Goal: Transaction & Acquisition: Download file/media

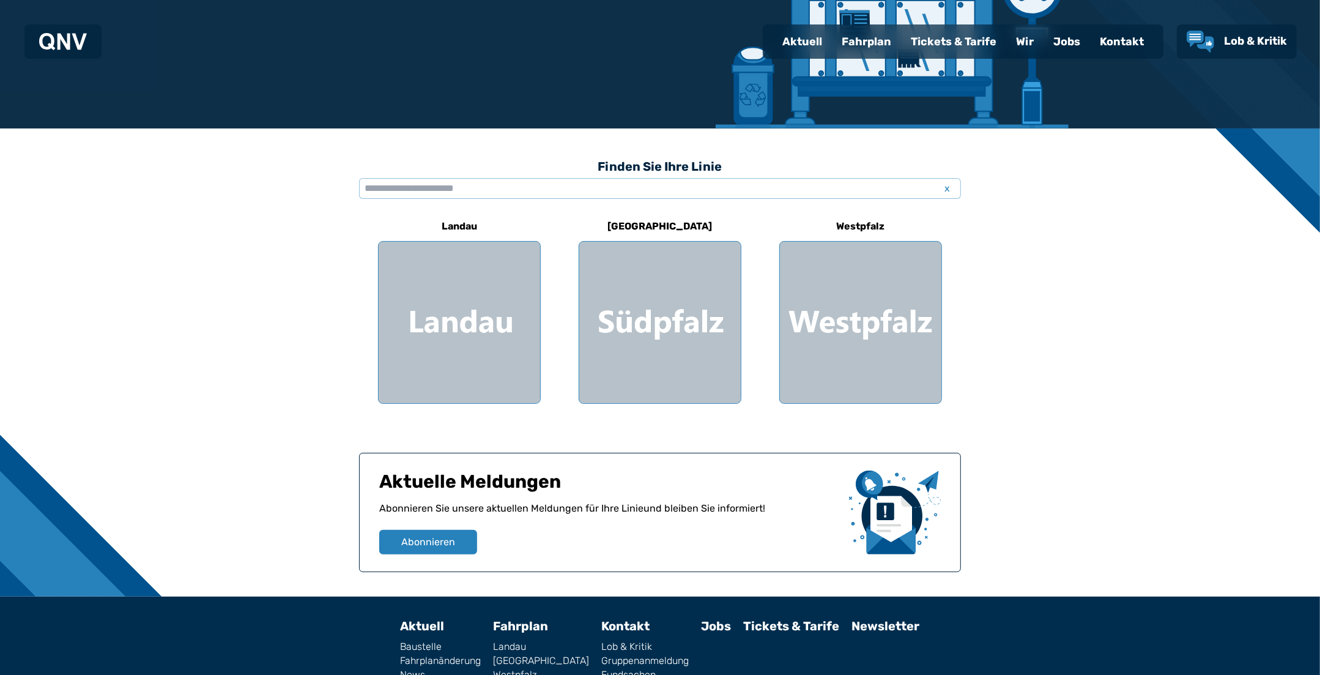
scroll to position [241, 0]
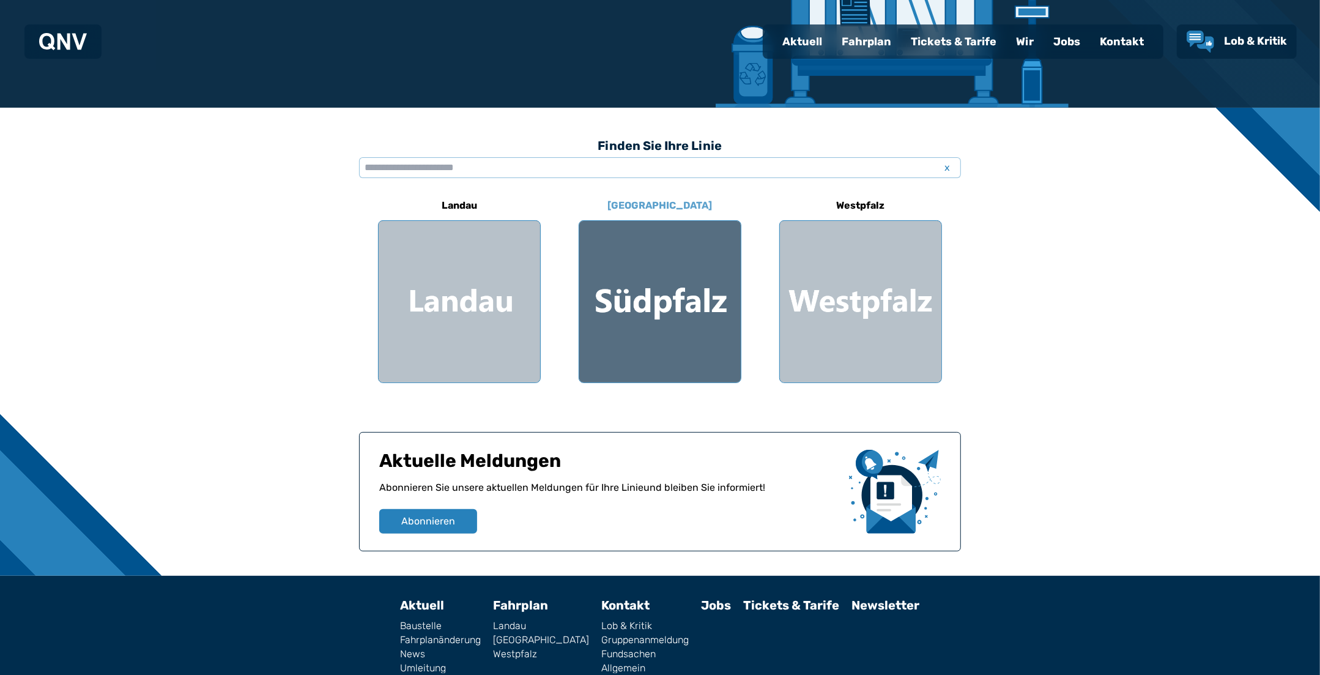
click at [688, 277] on div at bounding box center [660, 302] width 162 height 162
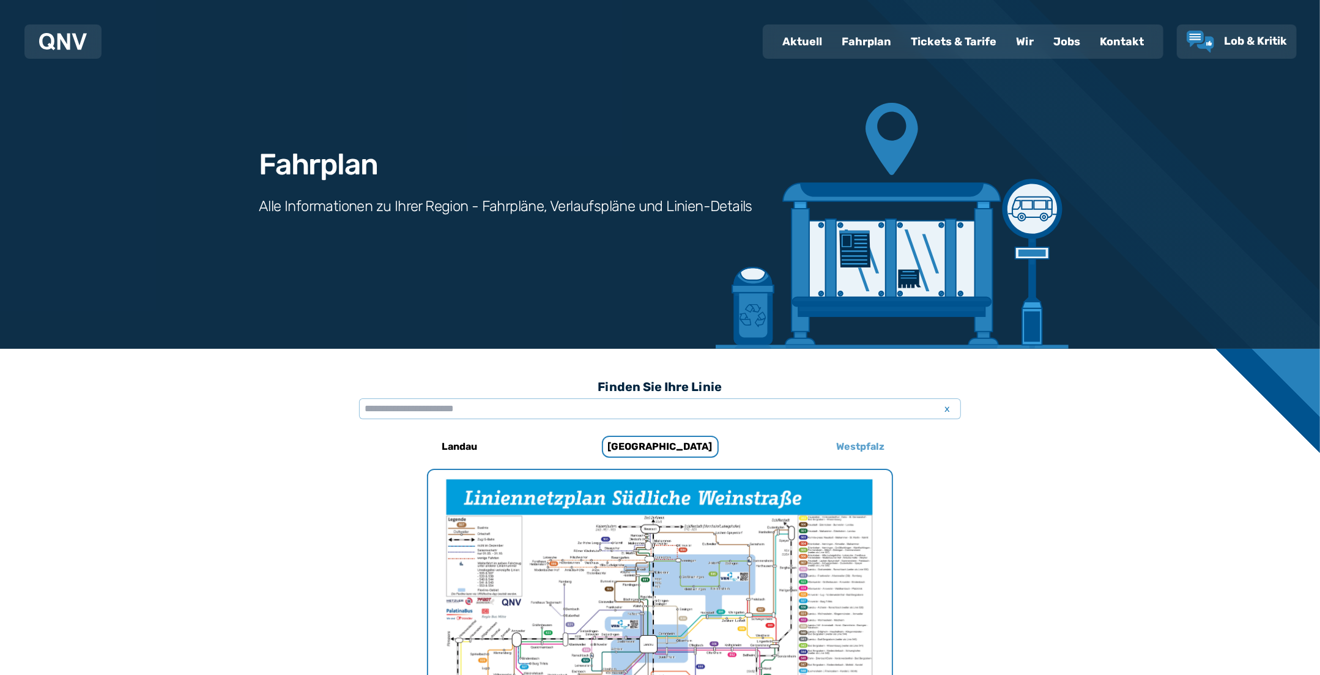
click at [868, 447] on h6 "Westpfalz" at bounding box center [861, 447] width 58 height 20
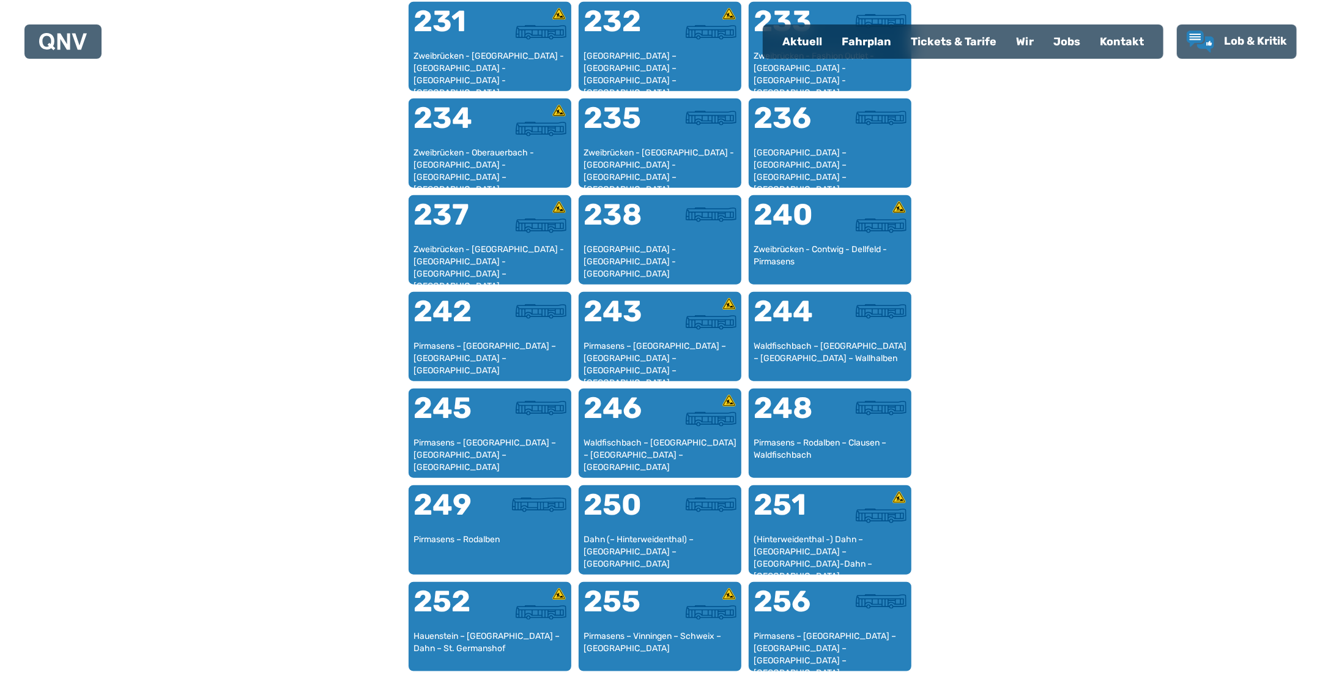
scroll to position [1138, 0]
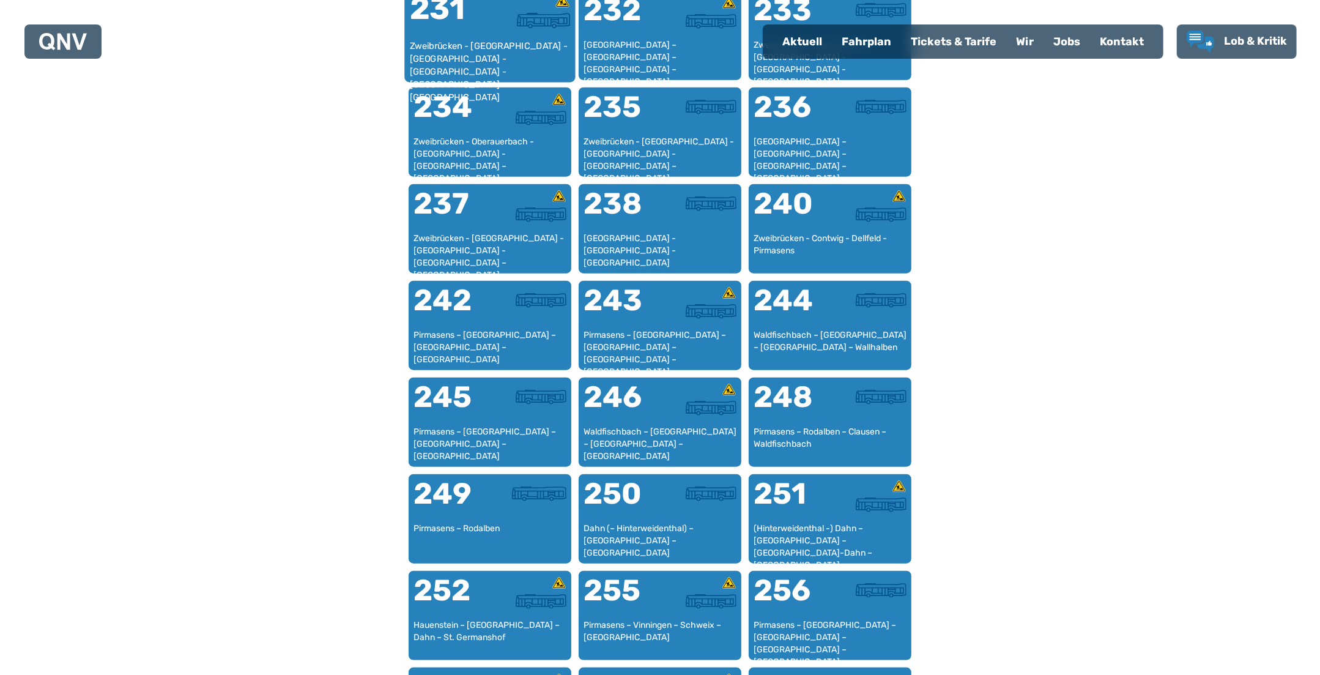
click at [488, 26] on div "231" at bounding box center [450, 17] width 80 height 46
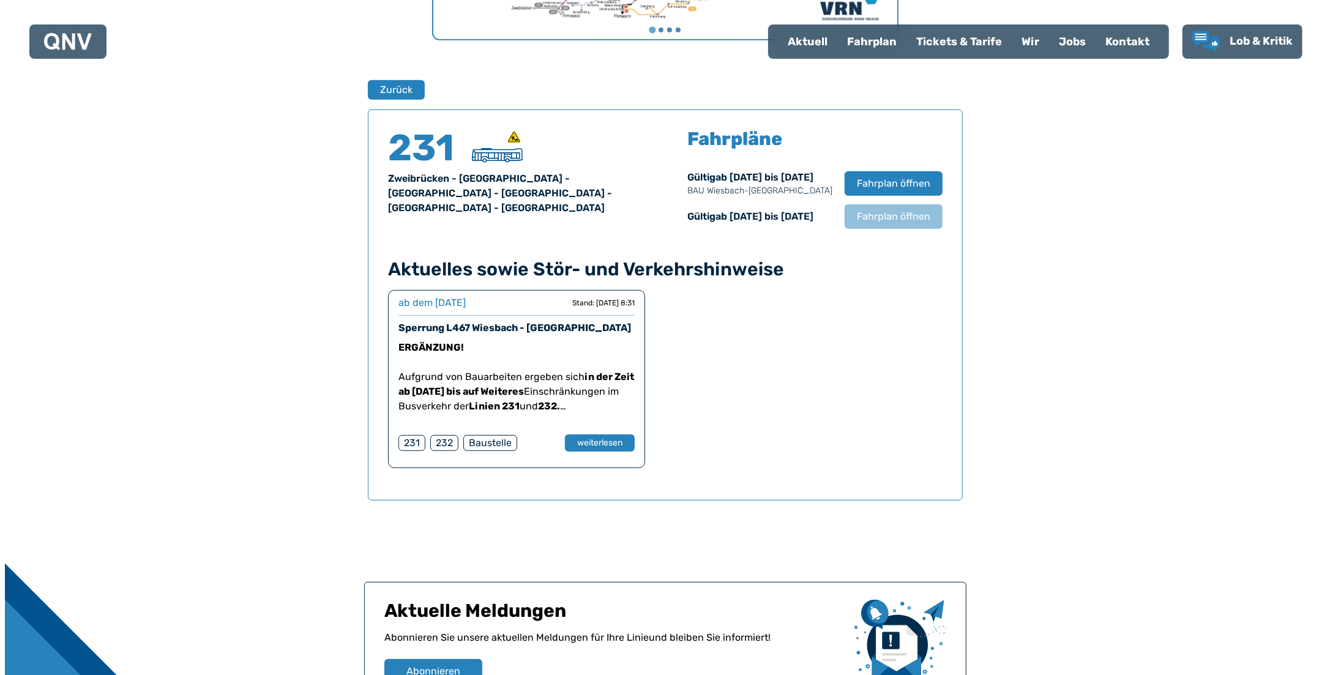
scroll to position [806, 0]
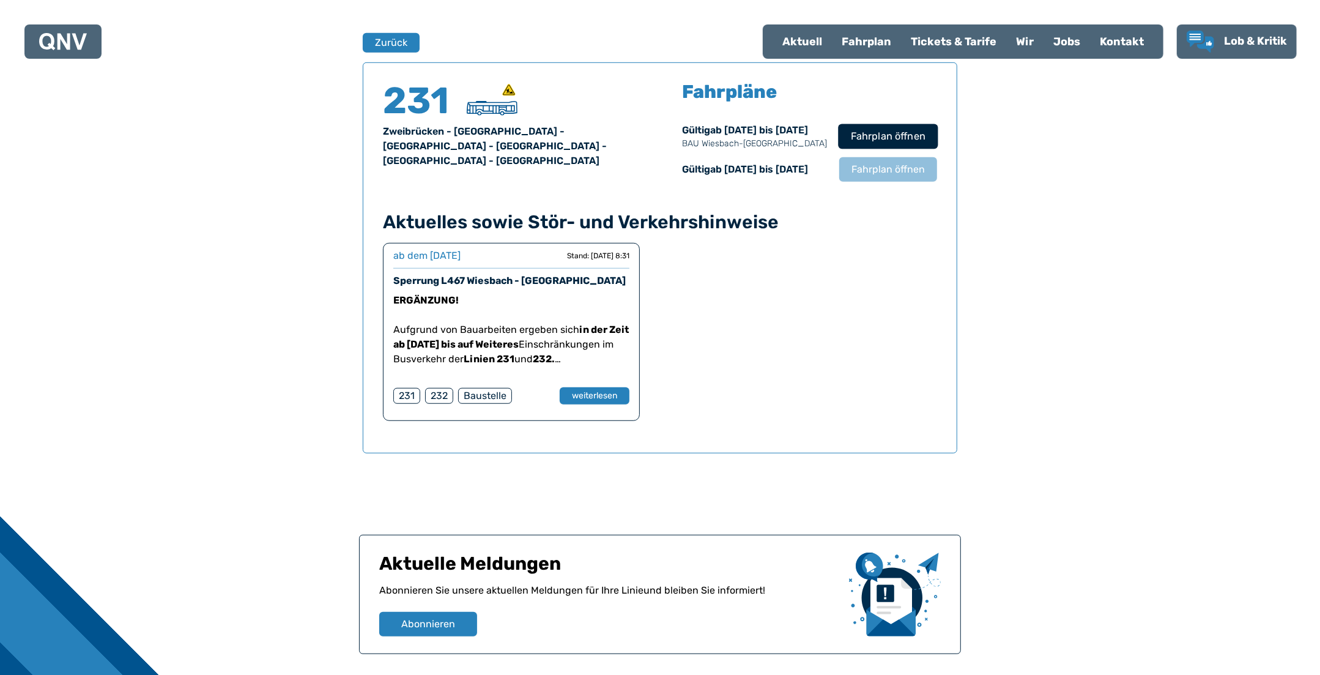
click at [896, 135] on span "Fahrplan öffnen" at bounding box center [888, 136] width 75 height 15
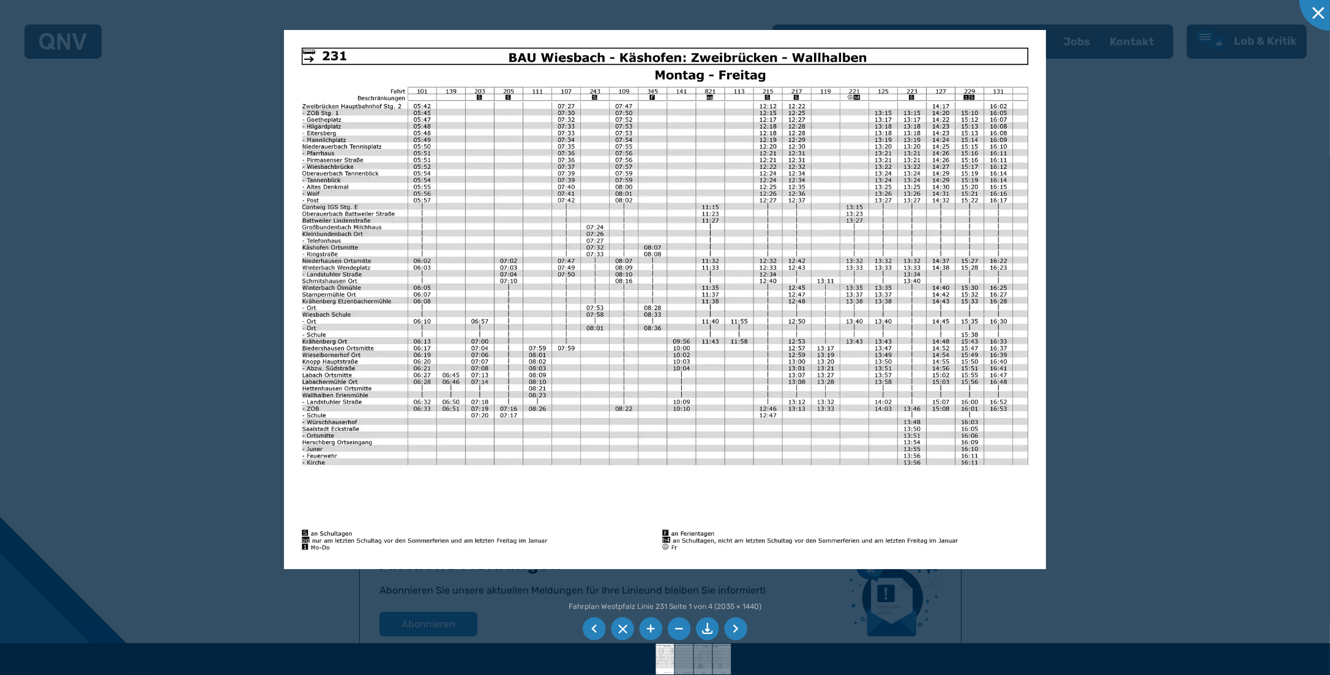
click at [708, 628] on li at bounding box center [707, 628] width 23 height 23
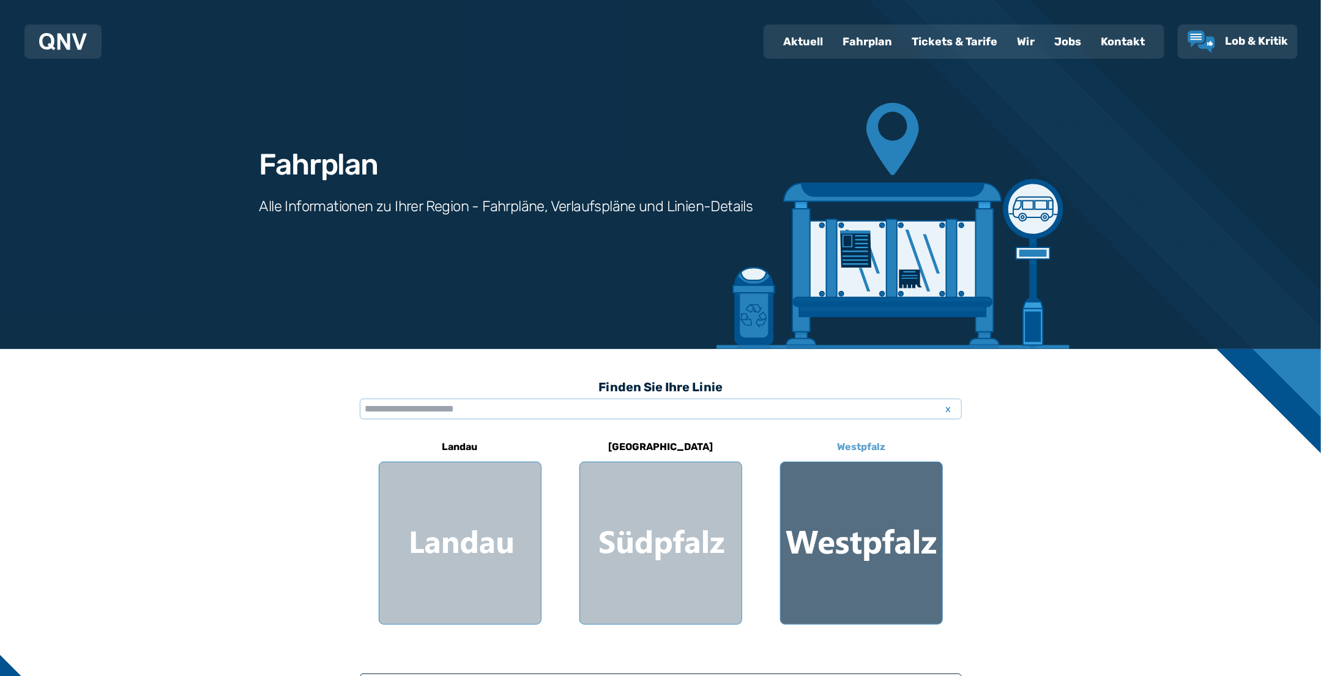
click at [888, 492] on div at bounding box center [862, 543] width 162 height 162
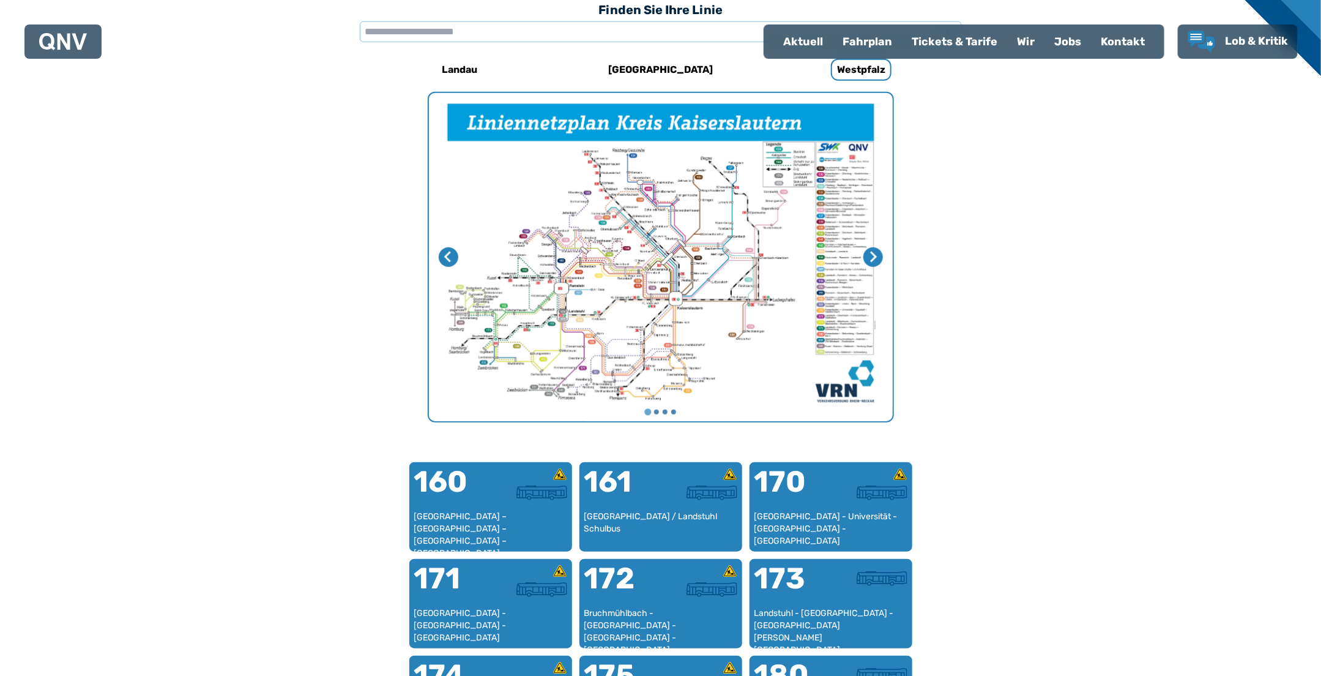
scroll to position [989, 0]
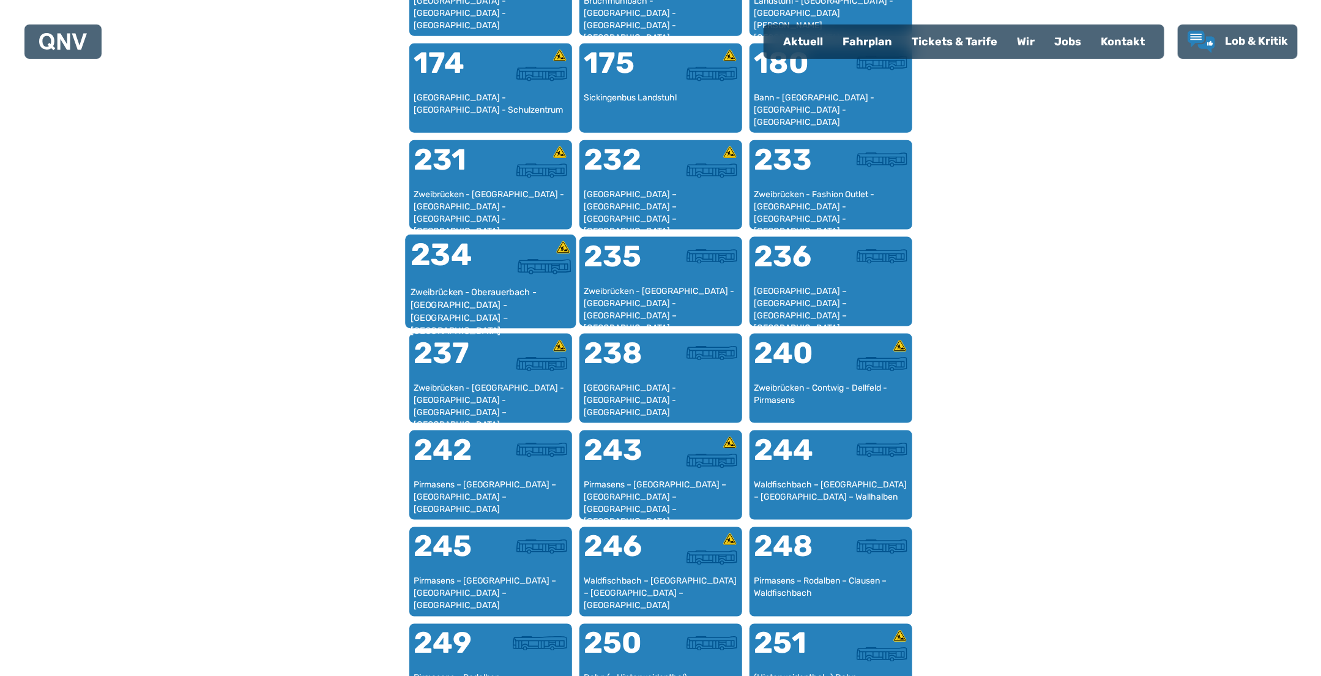
click at [505, 278] on div at bounding box center [531, 263] width 80 height 46
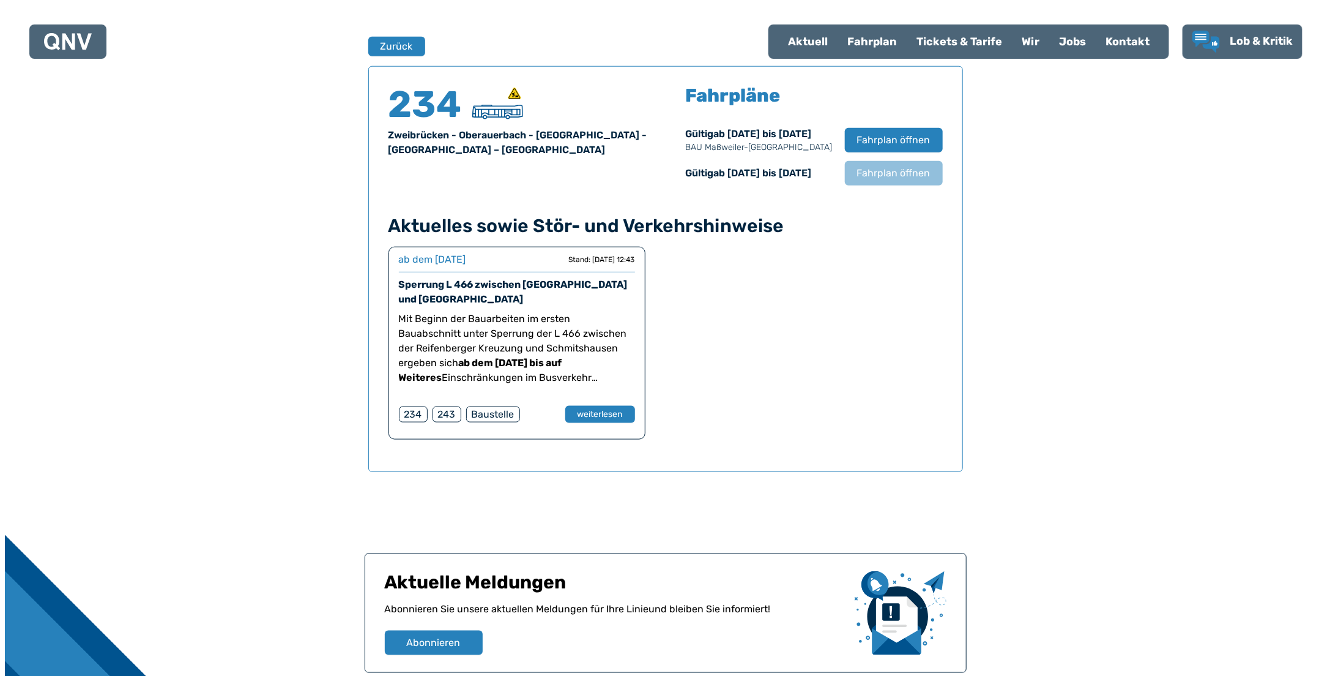
scroll to position [806, 0]
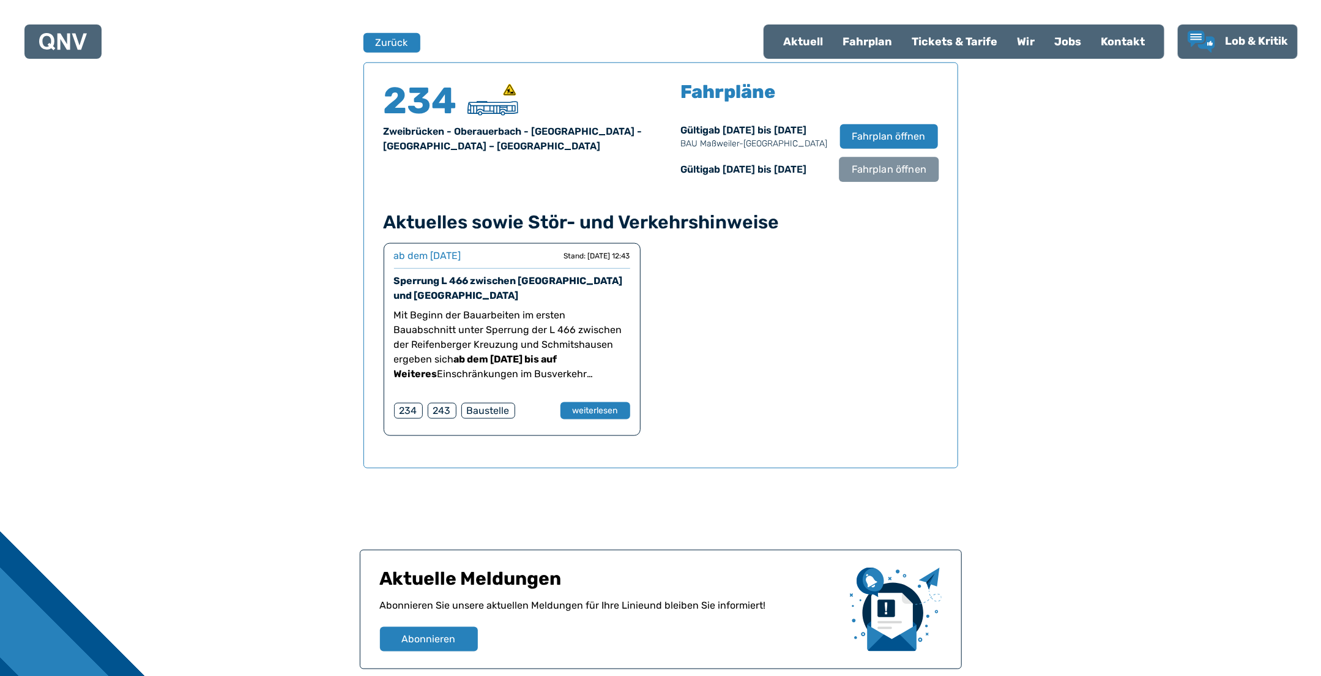
click at [901, 166] on span "Fahrplan öffnen" at bounding box center [888, 169] width 75 height 15
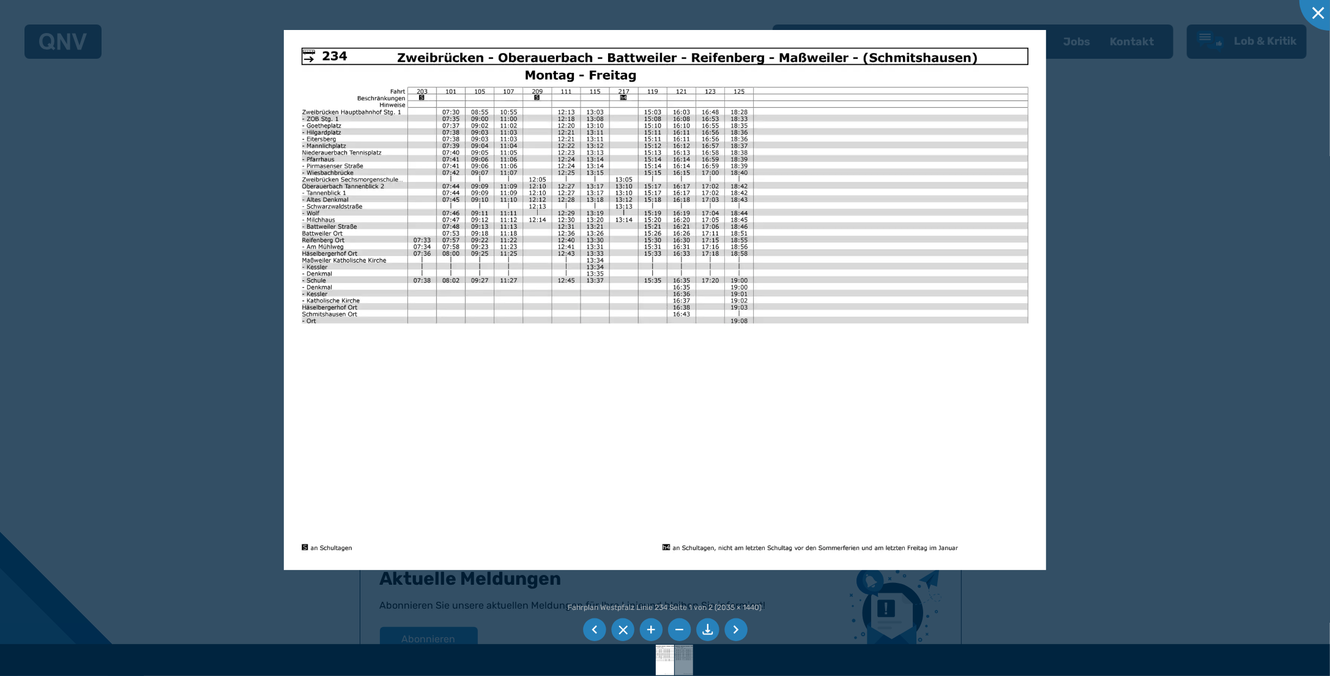
click at [915, 397] on img at bounding box center [665, 300] width 762 height 540
drag, startPoint x: 808, startPoint y: 403, endPoint x: 706, endPoint y: 632, distance: 250.9
click at [706, 632] on li at bounding box center [707, 629] width 23 height 23
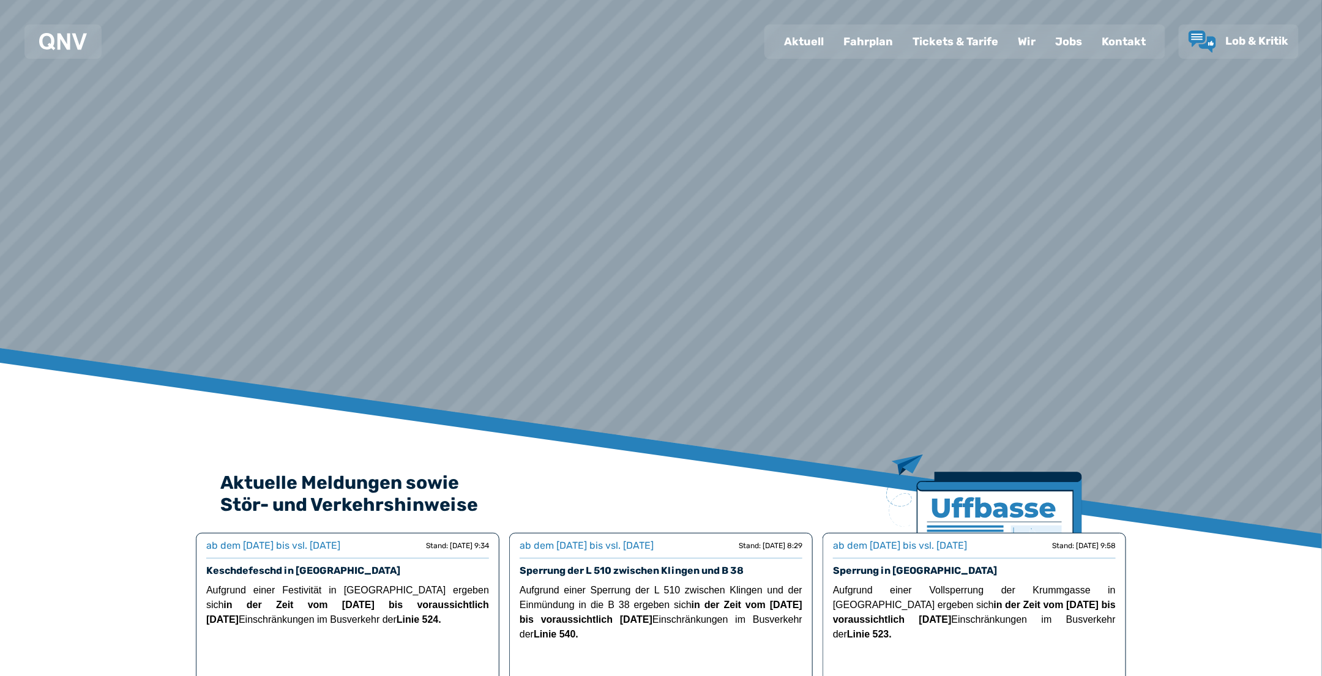
click at [877, 41] on div "Fahrplan" at bounding box center [867, 42] width 69 height 32
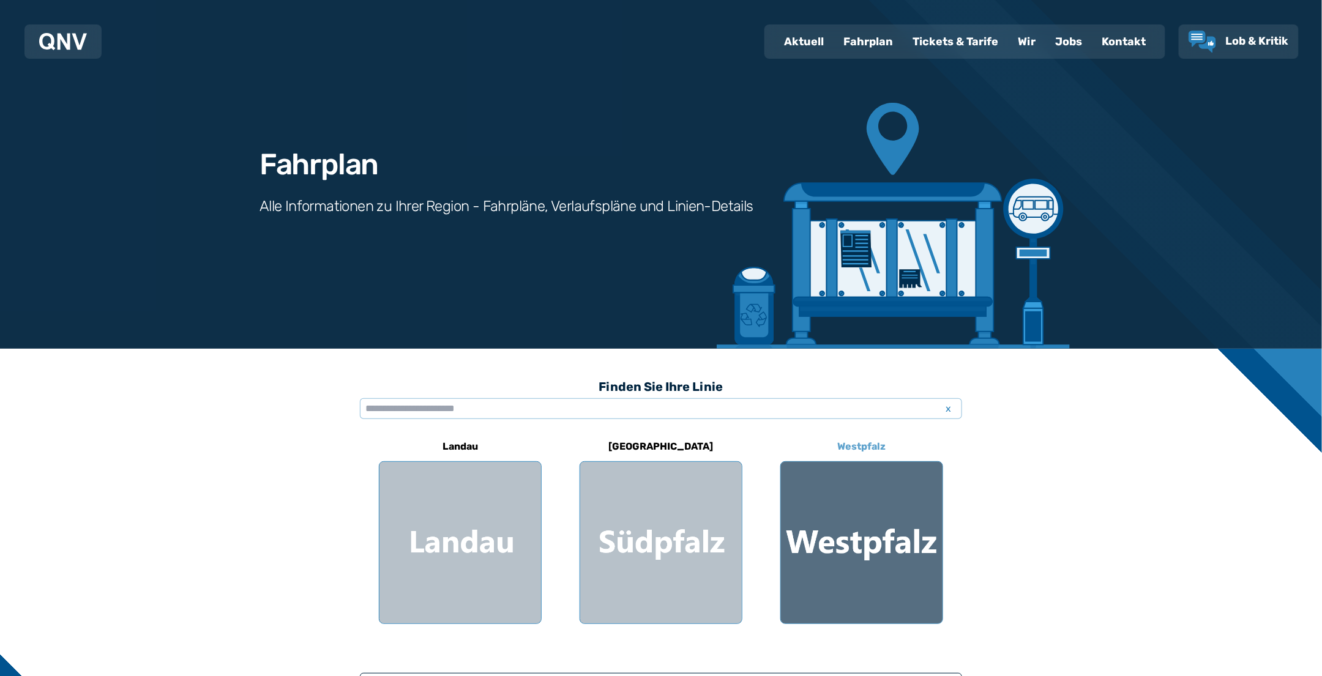
click at [876, 544] on div at bounding box center [862, 543] width 162 height 162
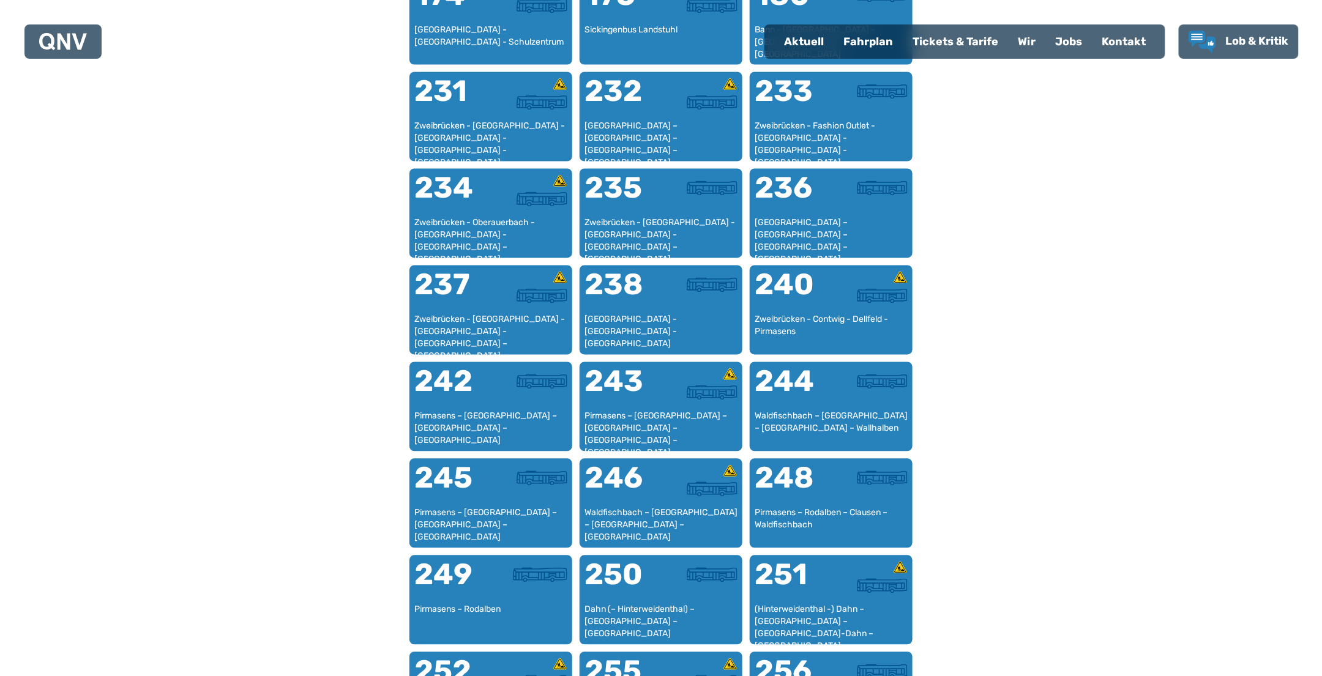
scroll to position [1059, 0]
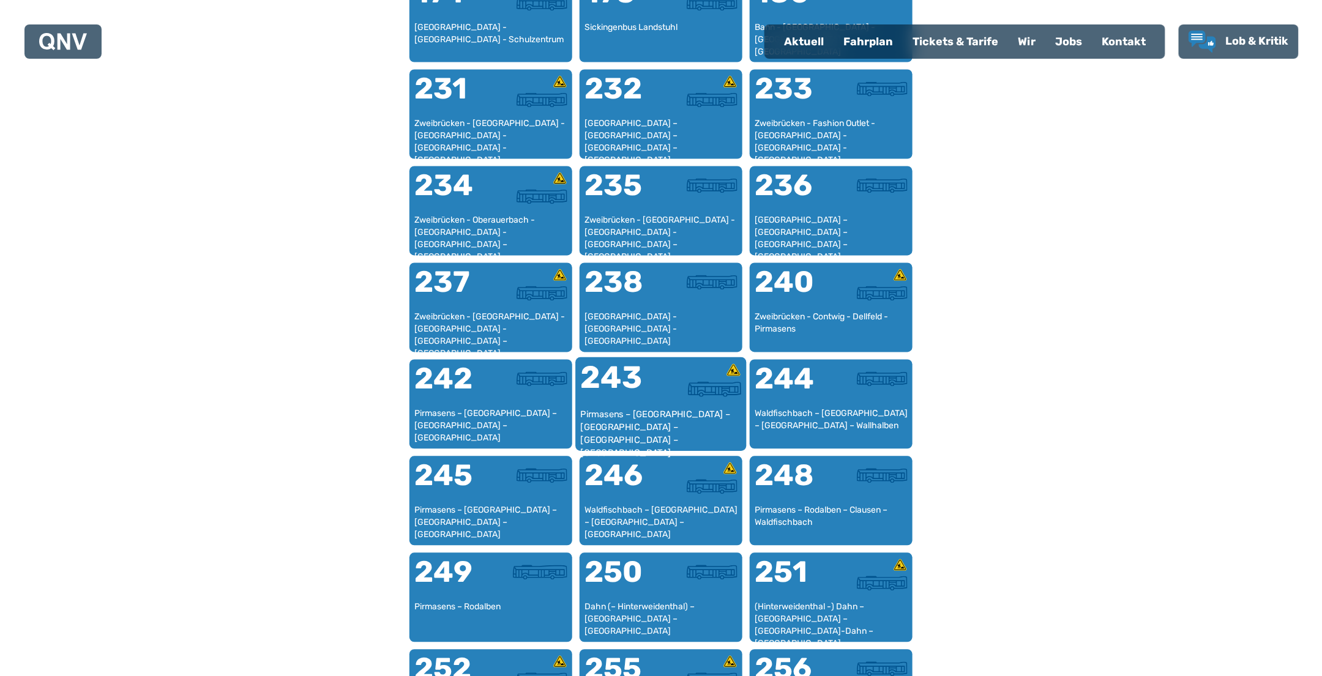
click at [663, 404] on div at bounding box center [701, 386] width 80 height 46
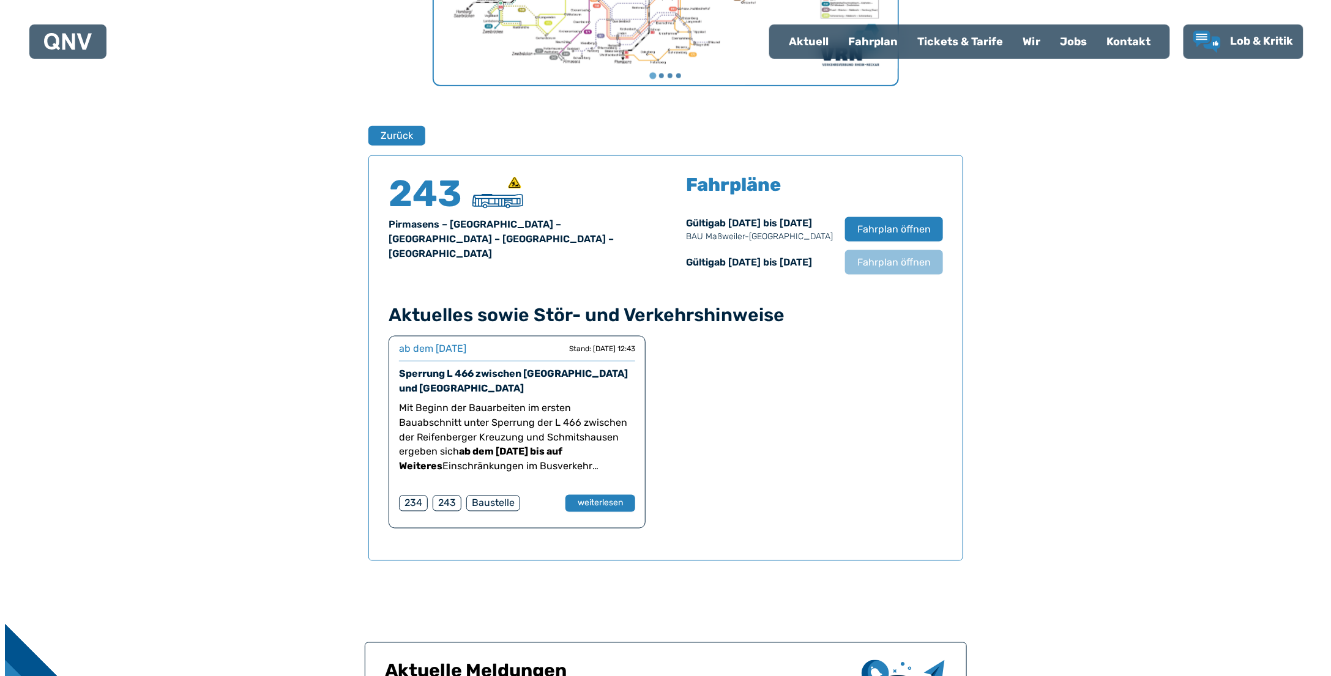
scroll to position [806, 0]
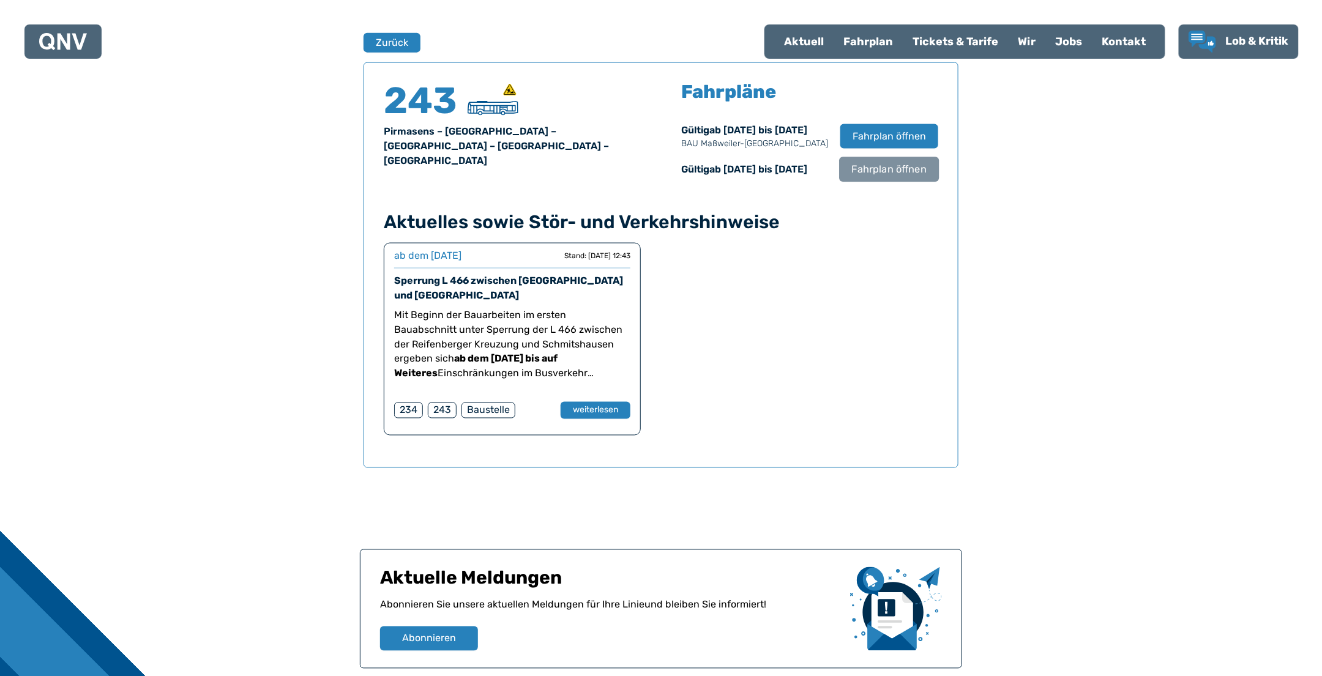
click at [877, 169] on span "Fahrplan öffnen" at bounding box center [889, 169] width 75 height 15
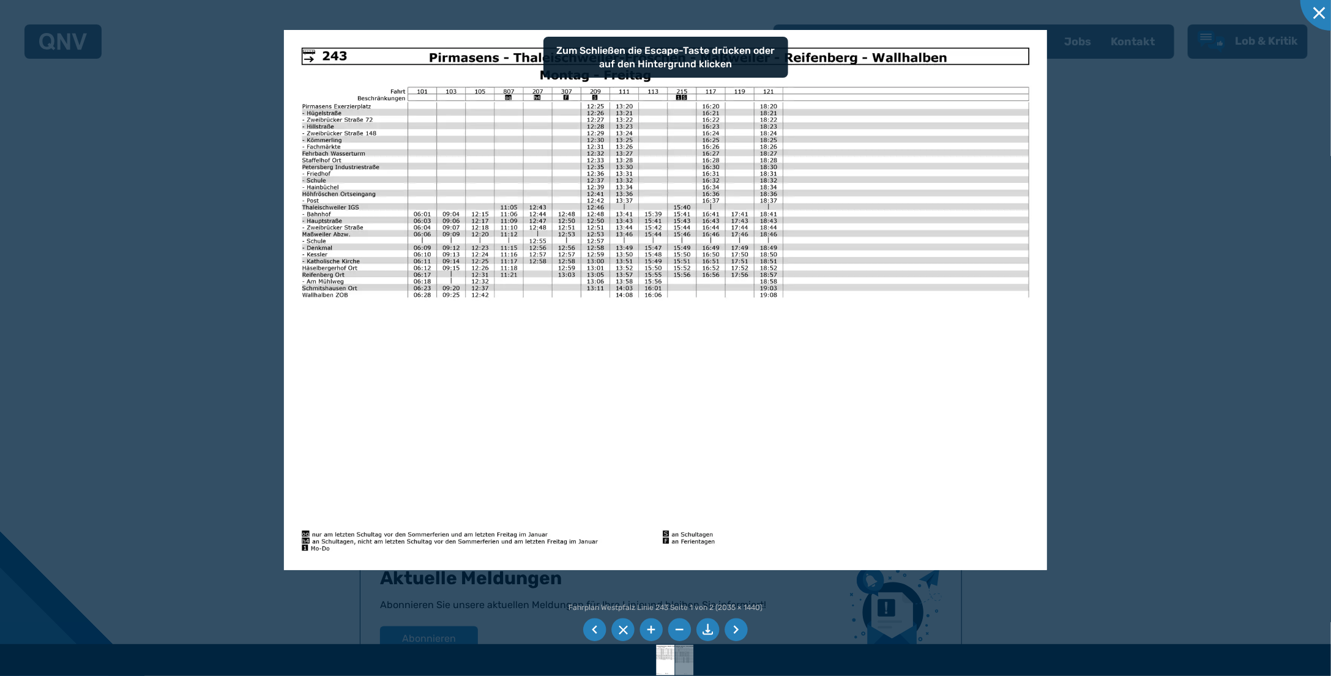
click at [708, 624] on li at bounding box center [707, 630] width 23 height 23
